Goal: Task Accomplishment & Management: Complete application form

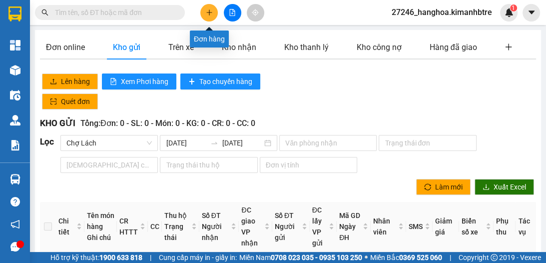
click at [203, 7] on button at bounding box center [208, 12] width 17 height 17
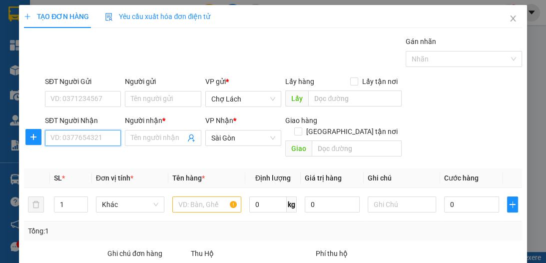
click at [96, 135] on input "SĐT Người Nhận" at bounding box center [83, 138] width 76 height 16
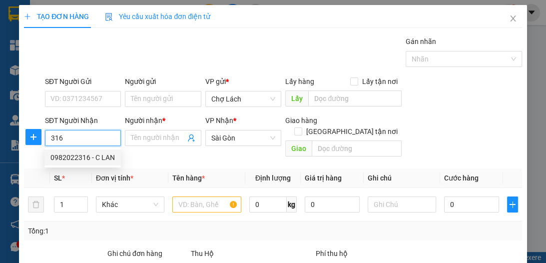
click at [93, 154] on div "0982022316 - C LAN" at bounding box center [82, 157] width 64 height 11
type input "0982022316"
type input "C LAN"
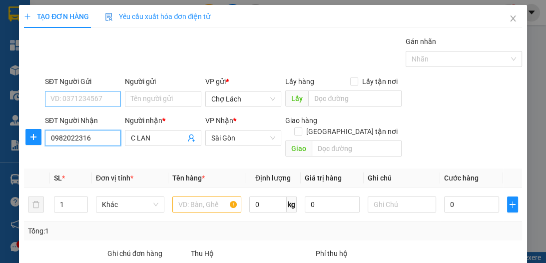
type input "0982022316"
click at [86, 98] on input "SĐT Người Gửi" at bounding box center [83, 99] width 76 height 16
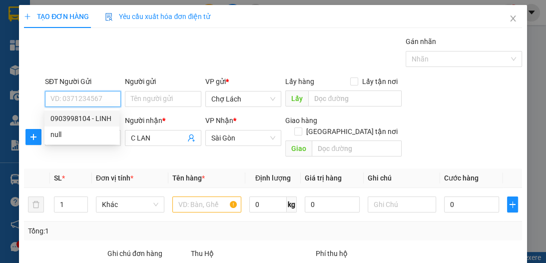
click at [100, 118] on div "0903998104 - LINH" at bounding box center [81, 118] width 63 height 11
type input "0903998104"
type input "LINH"
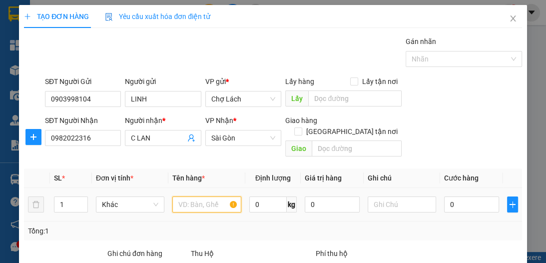
click at [196, 196] on input "text" at bounding box center [206, 204] width 68 height 16
type input "GIỎ"
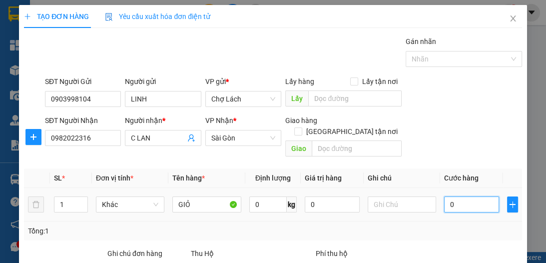
click at [458, 196] on input "0" at bounding box center [471, 204] width 55 height 16
type input "8"
type input "80"
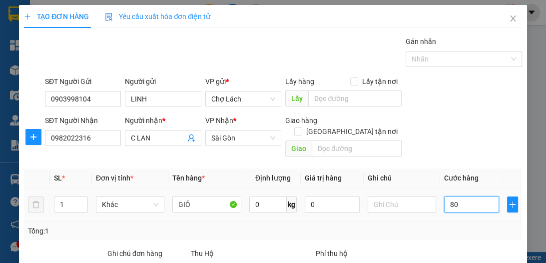
type input "80"
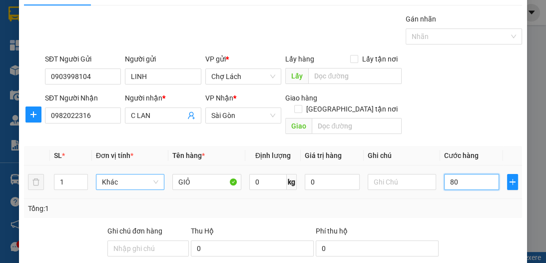
scroll to position [40, 0]
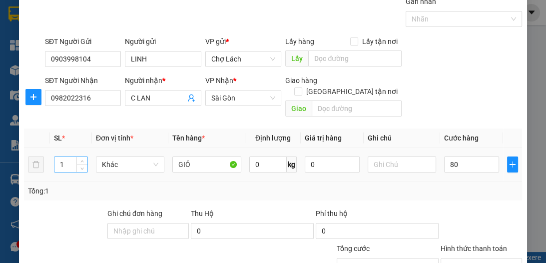
click at [66, 157] on input "1" at bounding box center [70, 164] width 33 height 15
type input "80.000"
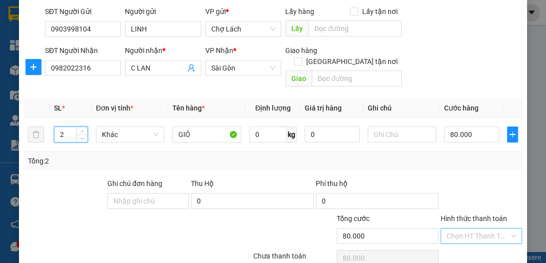
scroll to position [106, 0]
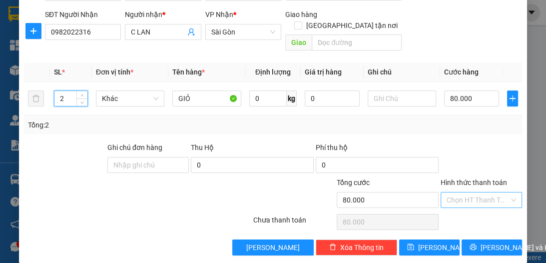
type input "2"
click at [488, 192] on input "Hình thức thanh toán" at bounding box center [478, 199] width 62 height 15
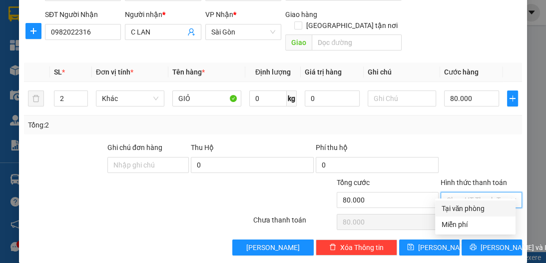
click at [487, 204] on div "Tại văn phòng" at bounding box center [475, 208] width 68 height 11
type input "0"
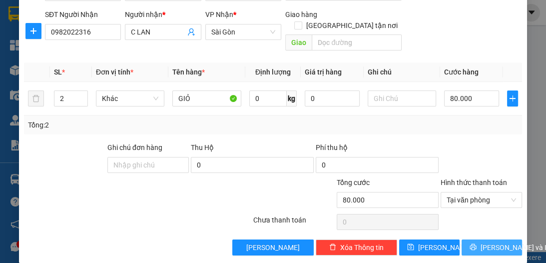
click at [492, 242] on span "[PERSON_NAME] và In" at bounding box center [516, 247] width 70 height 11
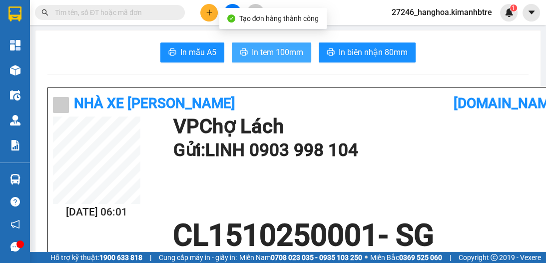
click at [290, 54] on span "In tem 100mm" at bounding box center [277, 52] width 51 height 12
